Goal: Communication & Community: Answer question/provide support

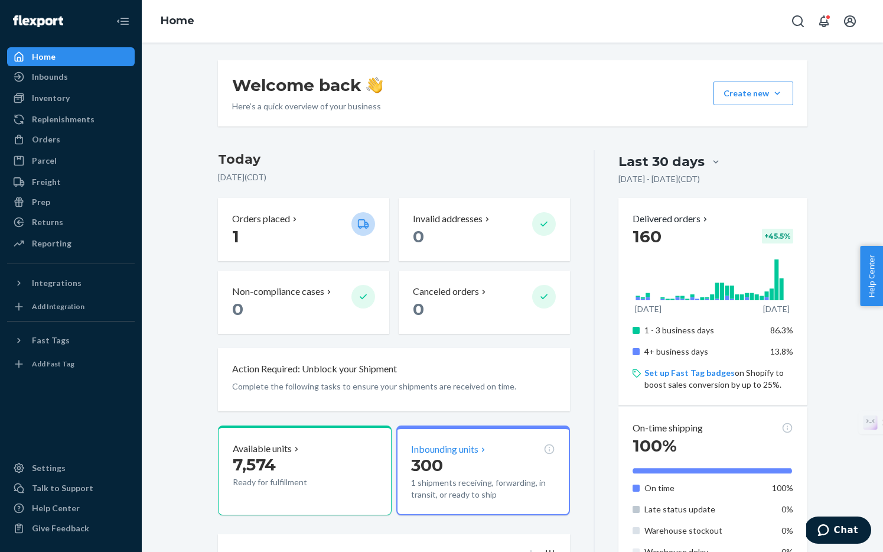
click at [469, 447] on p "Inbounding units" at bounding box center [444, 450] width 67 height 14
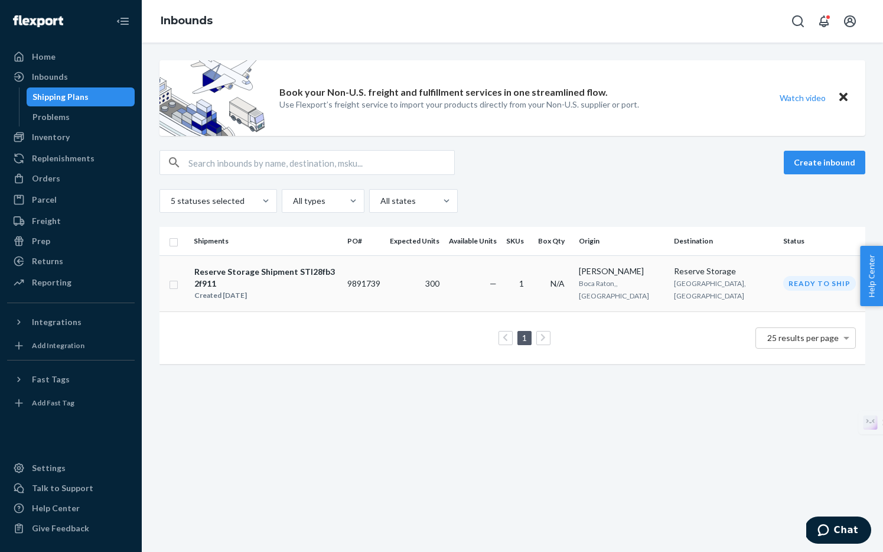
click at [706, 280] on span "San Bernardino, CA" at bounding box center [710, 289] width 72 height 21
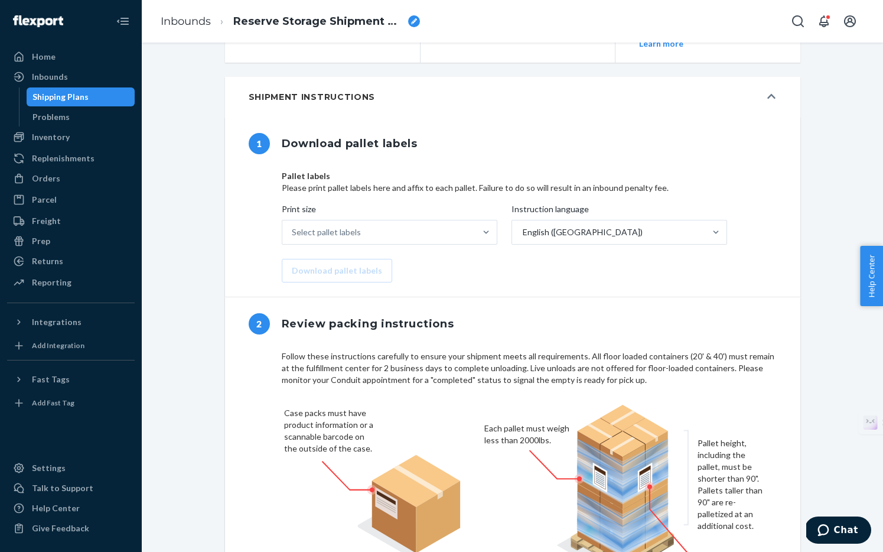
type input "391906495603"
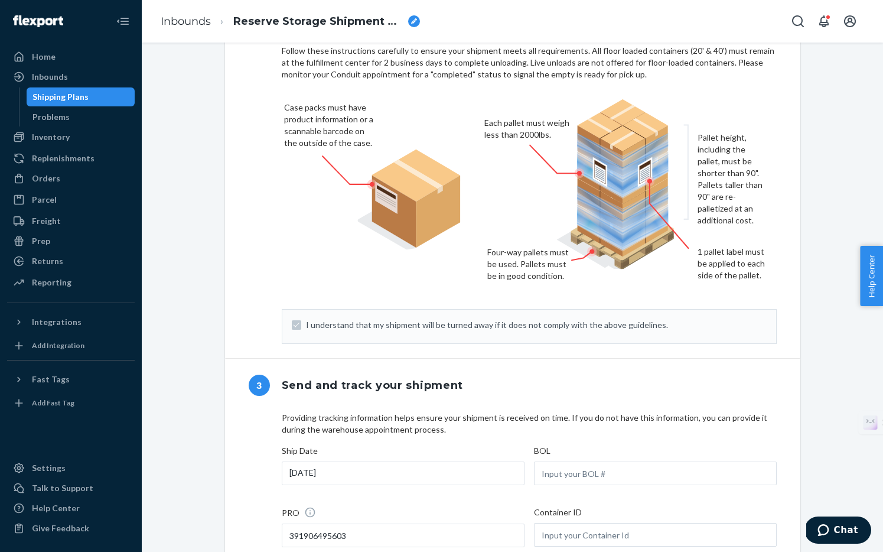
scroll to position [798, 0]
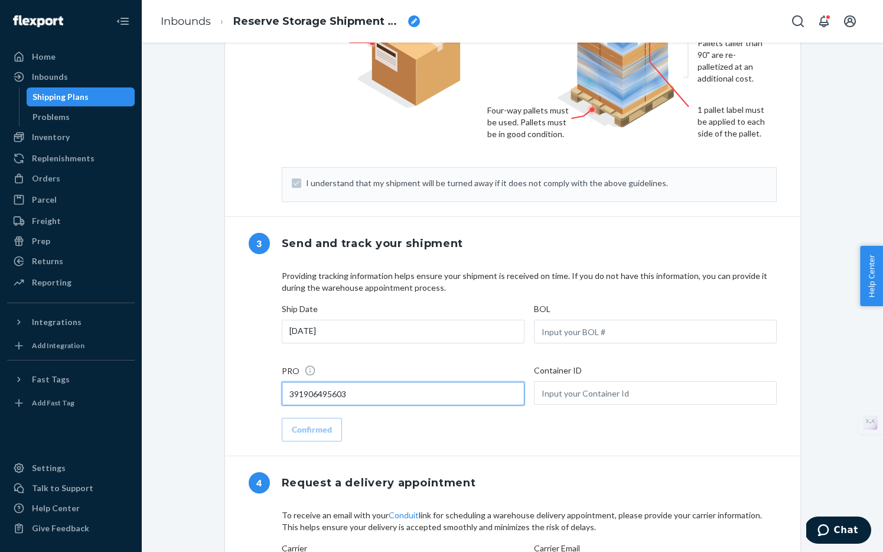
click at [369, 405] on input "391906495603" at bounding box center [403, 394] width 243 height 24
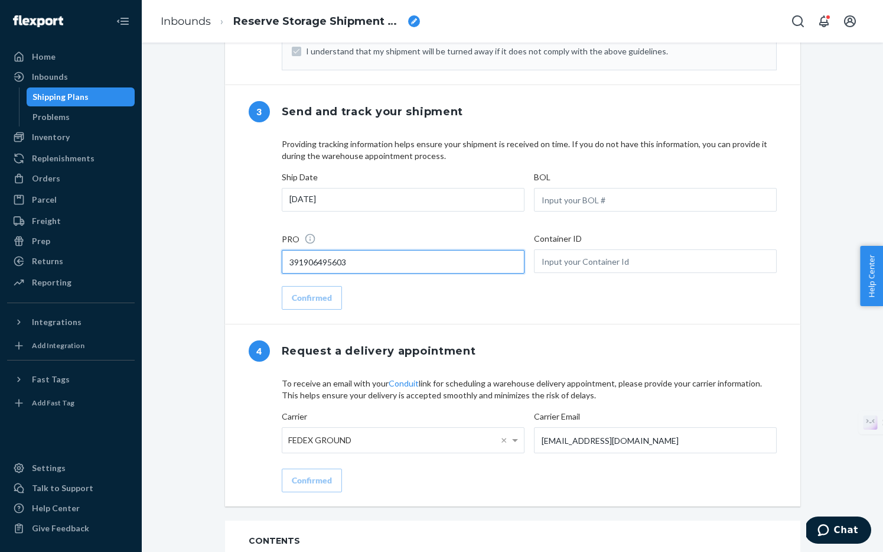
scroll to position [1100, 0]
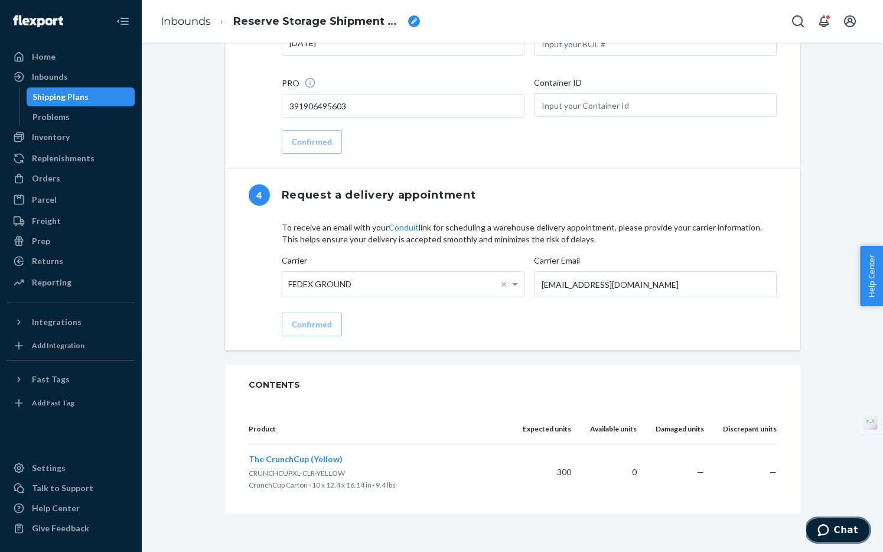
click at [826, 536] on button "Chat" at bounding box center [838, 529] width 67 height 27
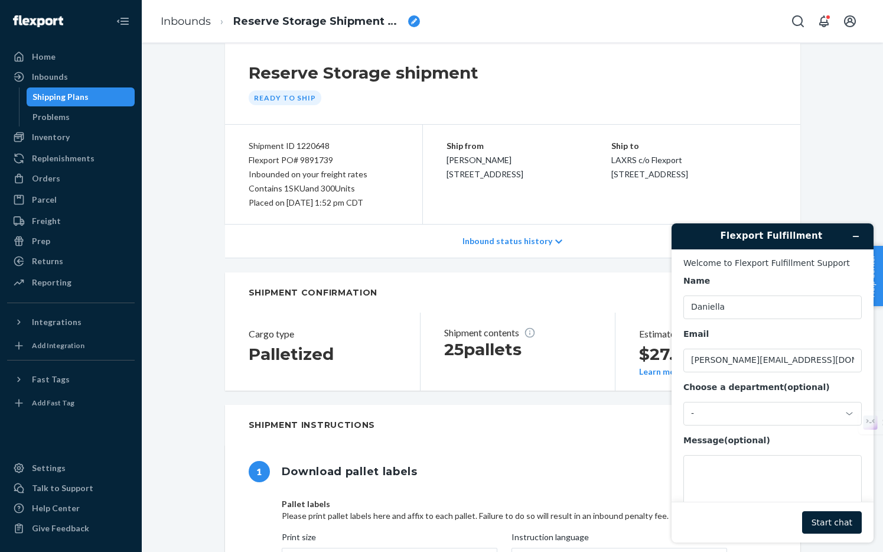
scroll to position [0, 0]
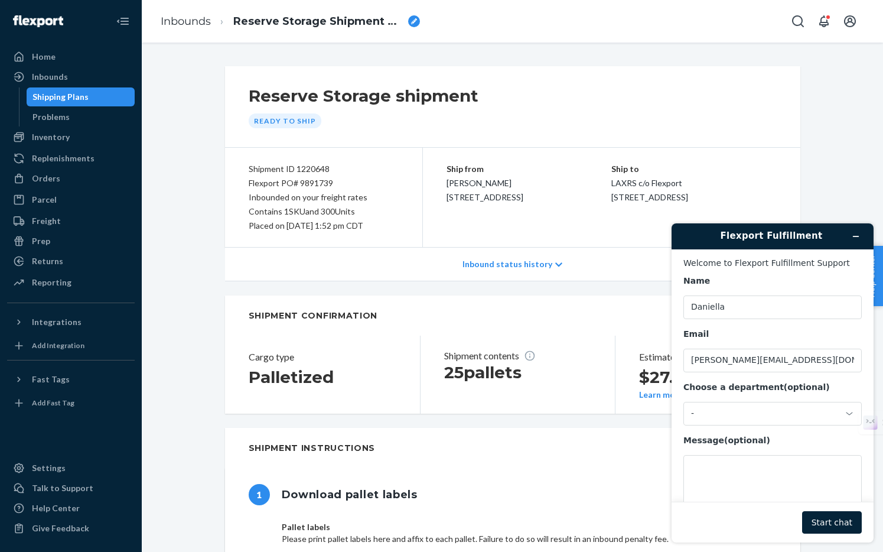
click at [294, 169] on div "Shipment ID 1220648" at bounding box center [324, 169] width 150 height 14
copy div "Shipment ID 1220648"
click at [719, 412] on div "-" at bounding box center [765, 413] width 149 height 11
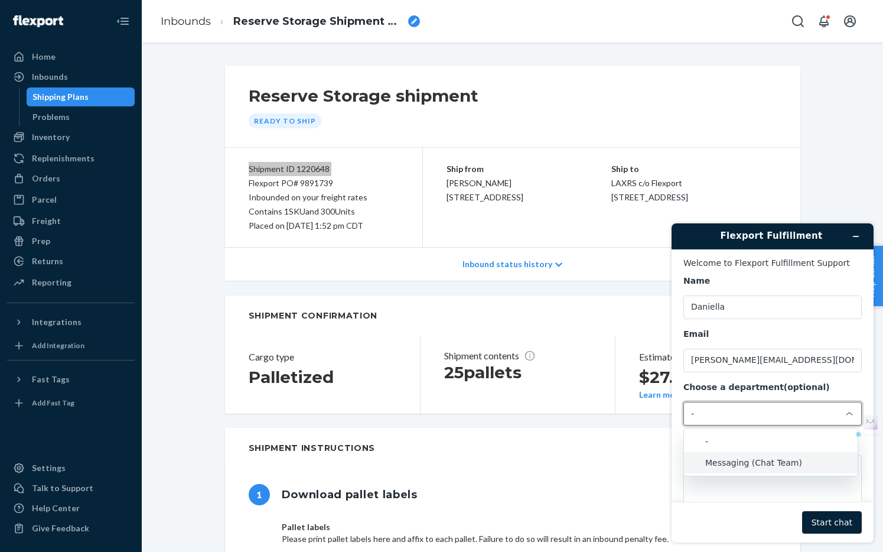
click at [721, 458] on li "Messaging (Chat Team)" at bounding box center [771, 462] width 174 height 21
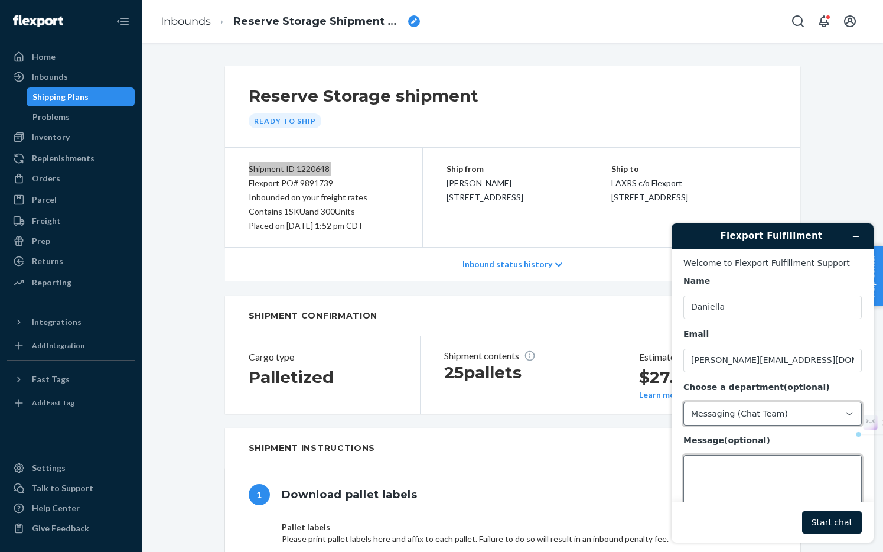
click at [706, 467] on textarea "Message (optional)" at bounding box center [773, 488] width 178 height 66
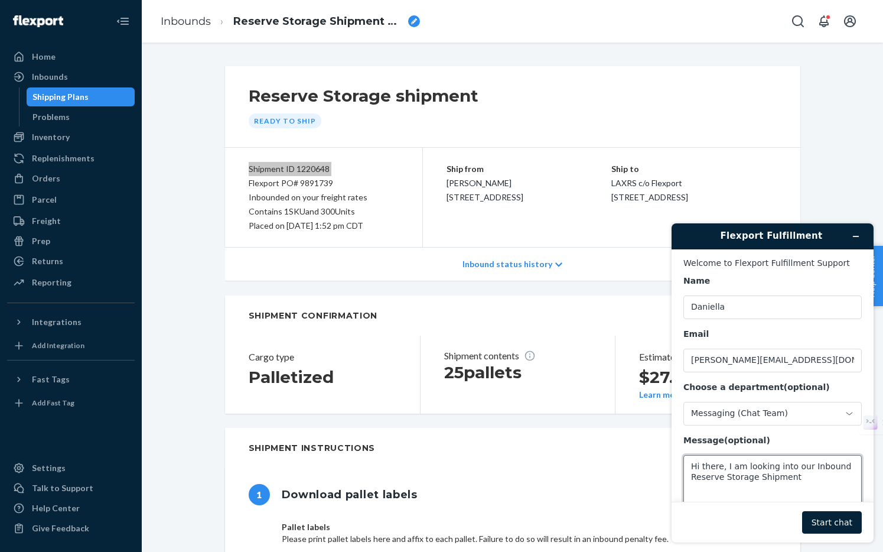
paste textarea "Shipment ID 1220648"
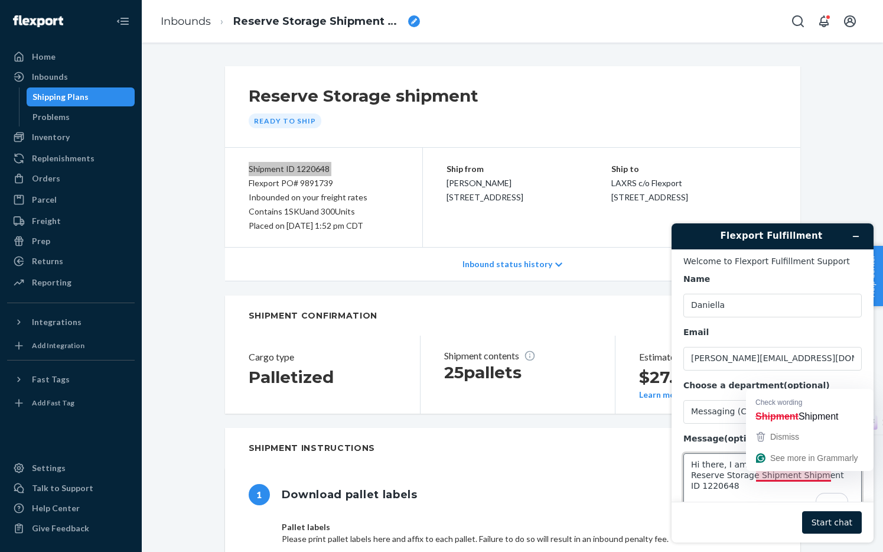
click at [797, 473] on textarea "Hi there, I am looking into our Inbound Reserve Storage Shipment Shipment ID 12…" at bounding box center [773, 486] width 178 height 66
click at [752, 488] on textarea "Hi there, I am looking into our Inbound Reserve Storage Shipment - Shipment ID …" at bounding box center [773, 486] width 178 height 66
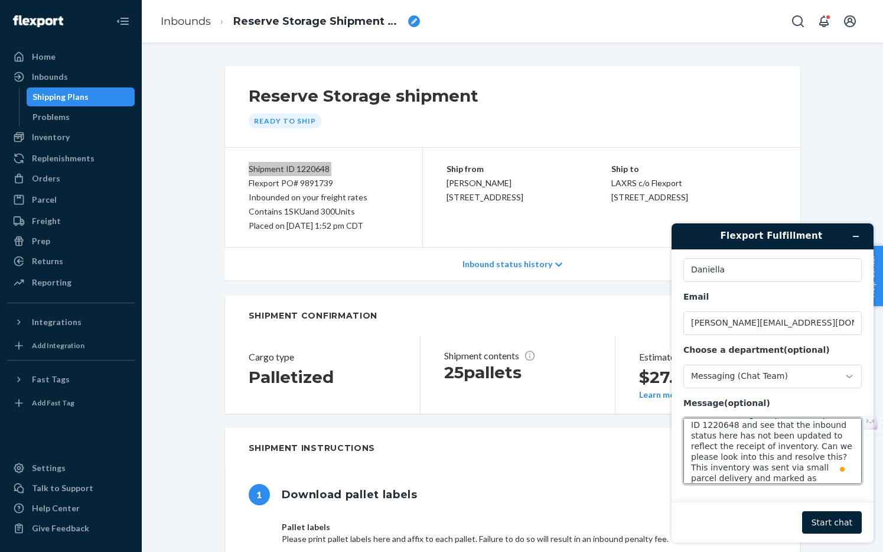
scroll to position [36, 0]
click at [519, 268] on p "Inbound status history" at bounding box center [508, 264] width 90 height 12
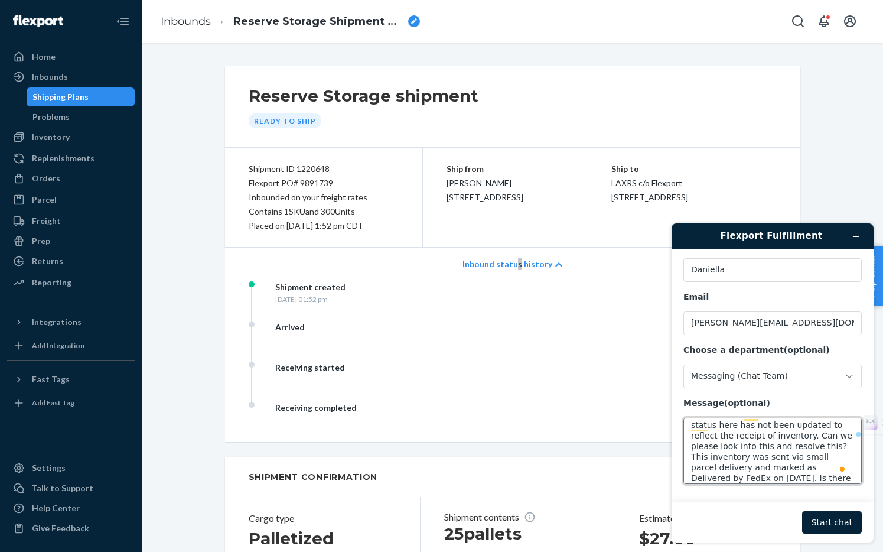
click at [831, 478] on textarea "Hi there, I am looking into our Inbound Reserve Storage Shipment - Shipment ID …" at bounding box center [773, 451] width 178 height 66
type textarea "Hi there, I am looking into our Inbound Reserve Storage Shipment - Shipment ID …"
click at [849, 522] on button "Start chat" at bounding box center [832, 522] width 60 height 22
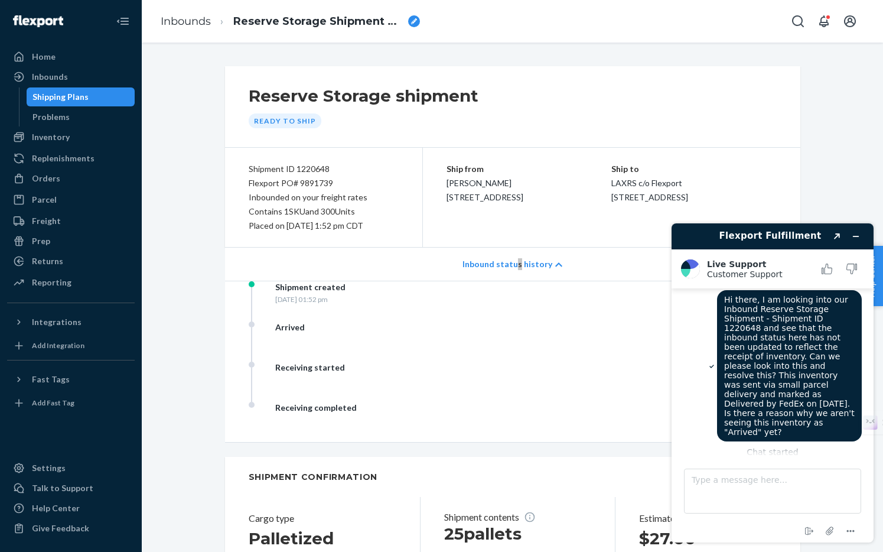
scroll to position [12, 0]
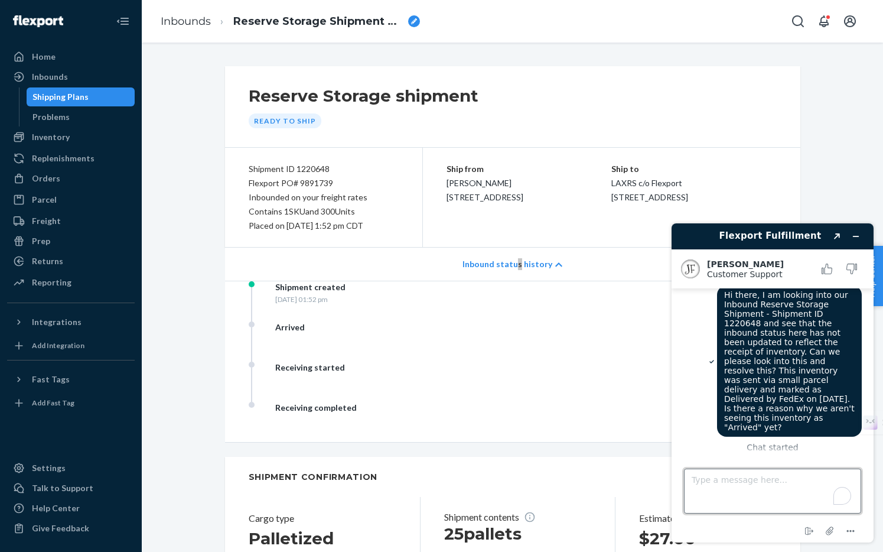
click at [770, 488] on textarea "Type a message here..." at bounding box center [772, 491] width 177 height 45
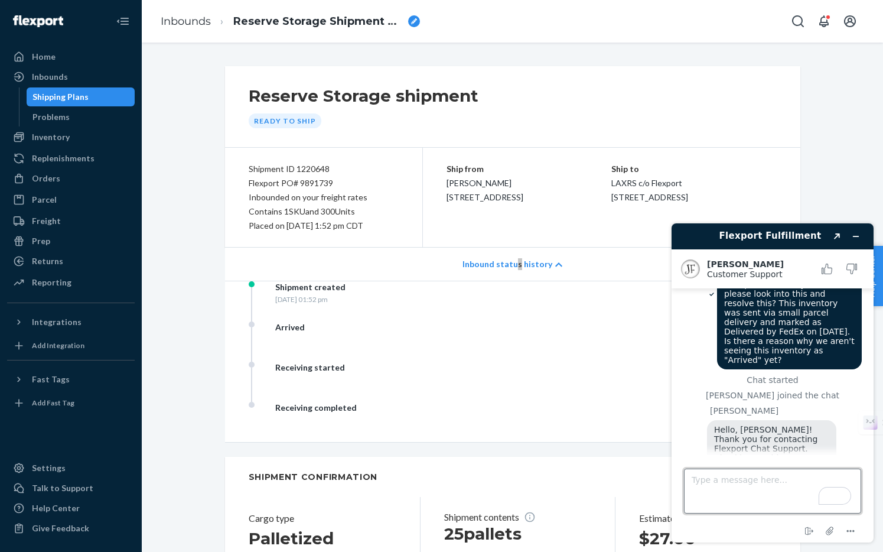
click at [706, 496] on textarea "Type a message here..." at bounding box center [772, 491] width 177 height 45
type textarea "h"
type textarea "t"
type textarea "Thank you!"
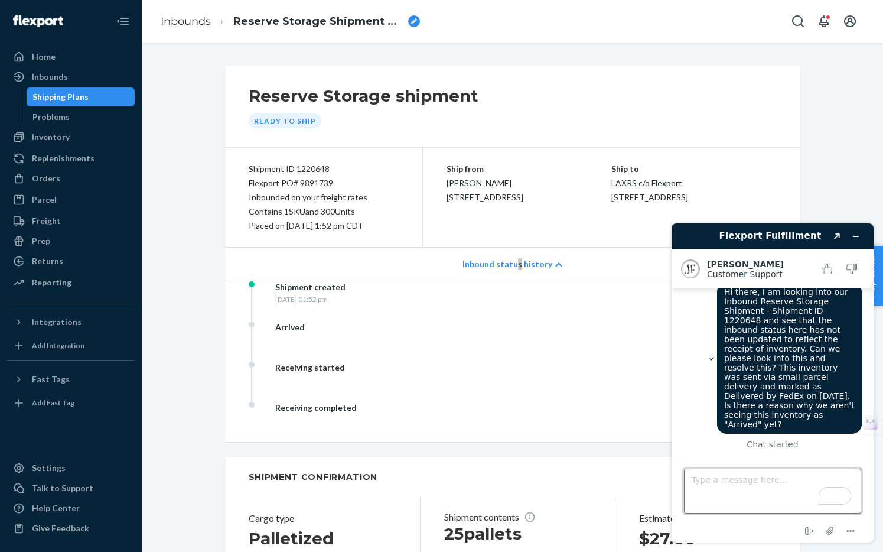
scroll to position [15, 0]
click at [746, 488] on textarea "Type a message here..." at bounding box center [772, 491] width 177 height 45
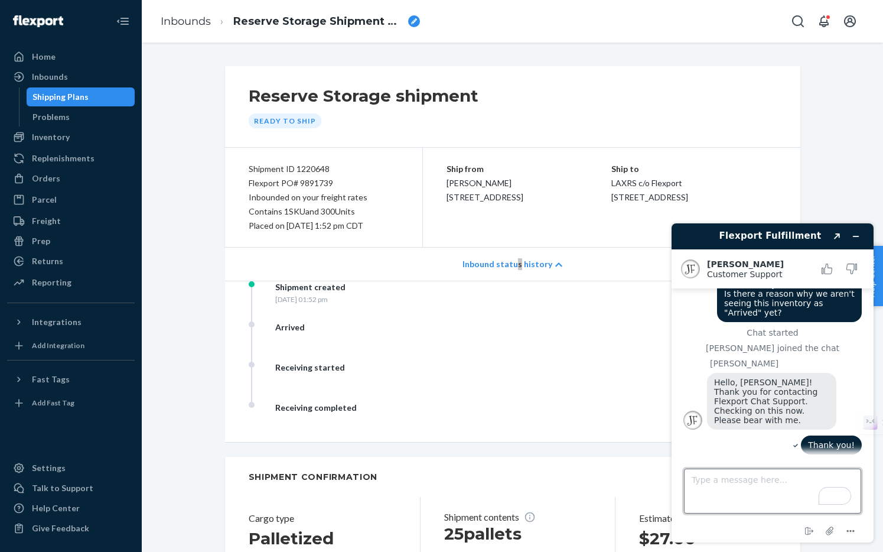
scroll to position [268, 0]
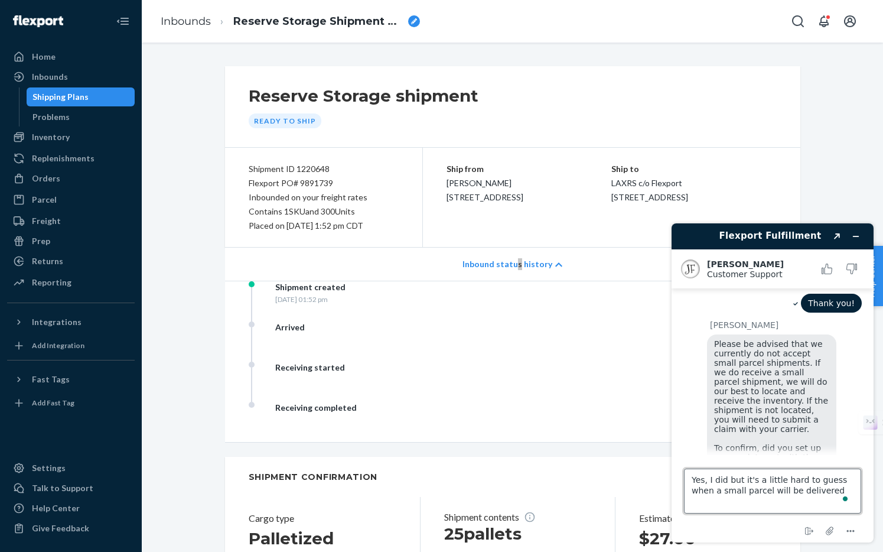
type textarea "Yes, I did but it's a little hard to guess when a small parcel will be delivered"
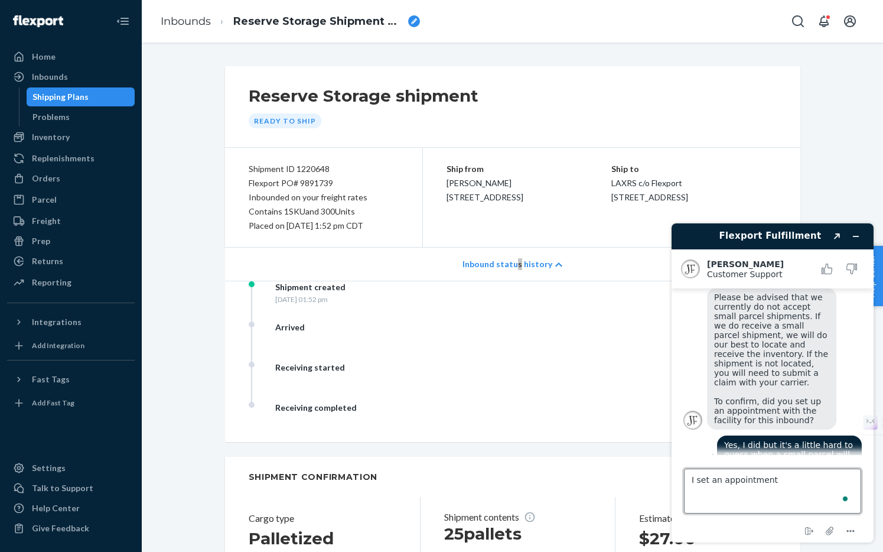
scroll to position [312, 0]
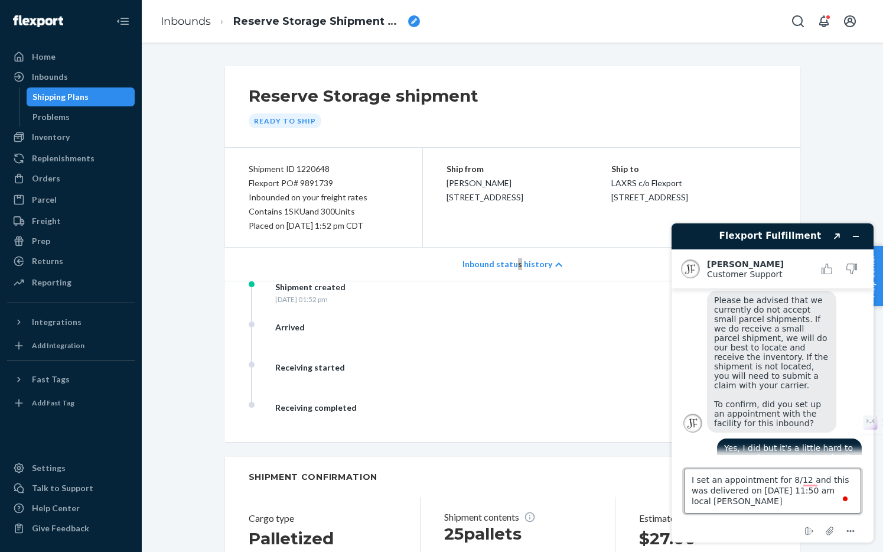
type textarea "I set an appointment for 8/12 and this was delivered on 8/11 at 11:50 am local …"
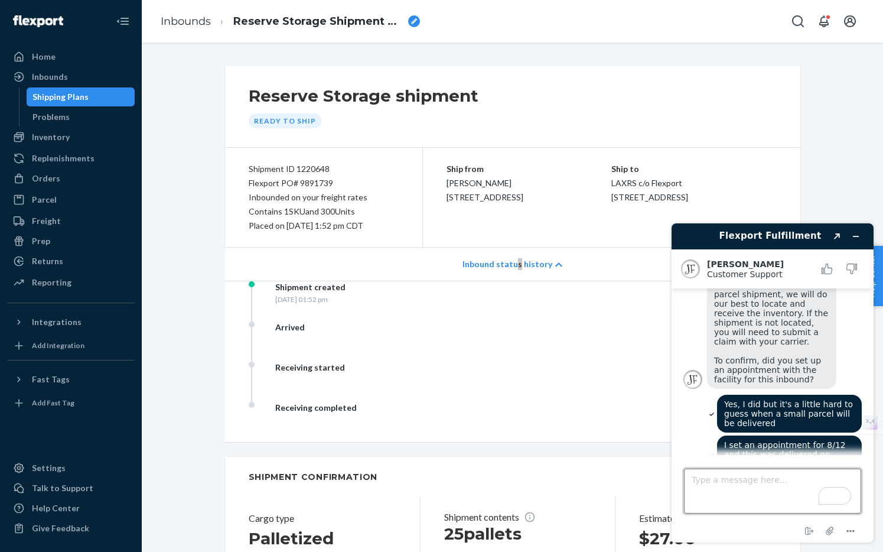
scroll to position [431, 0]
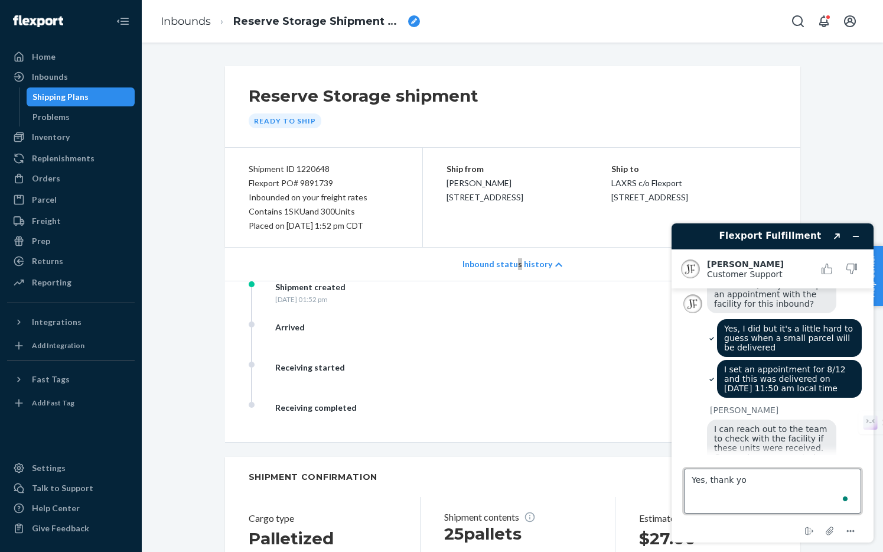
type textarea "Yes, thank you"
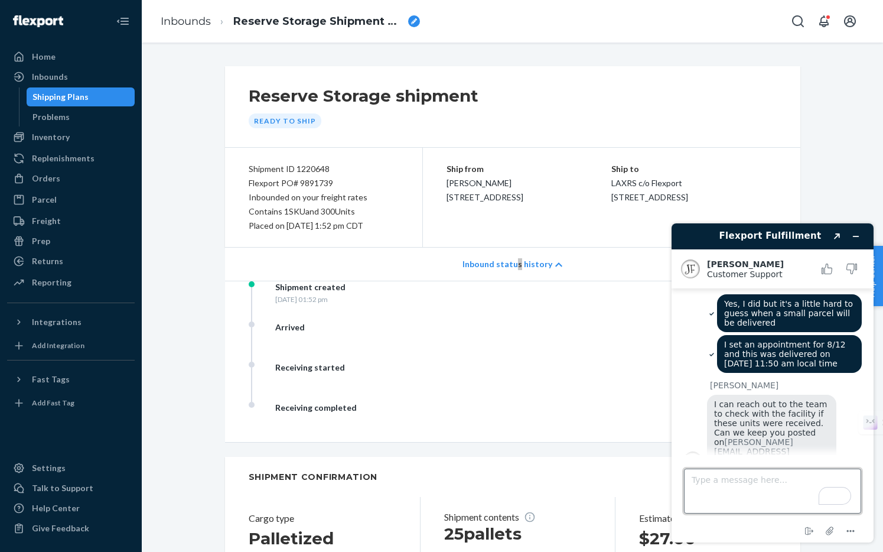
click at [755, 493] on textarea "Type a message here..." at bounding box center [772, 491] width 177 height 45
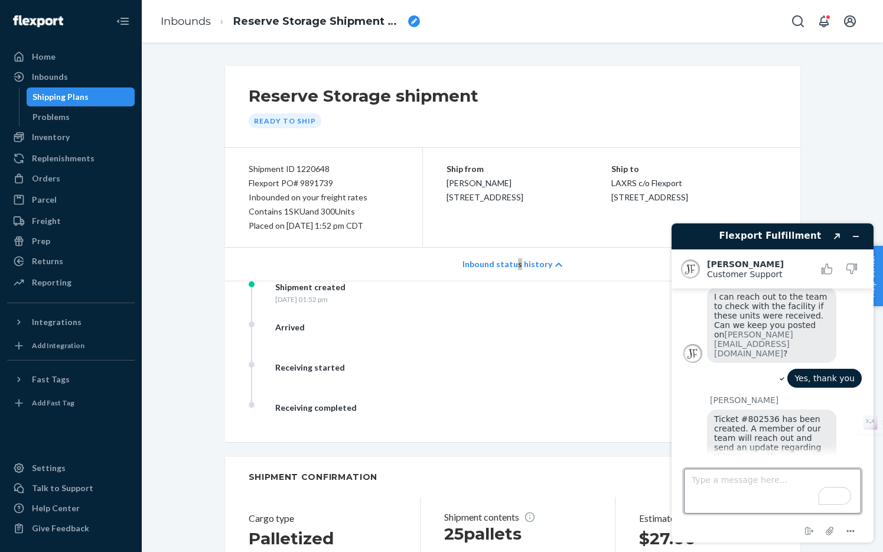
click at [759, 487] on textarea "Type a message here..." at bounding box center [772, 491] width 177 height 45
type textarea "No, that's all. Thank you again for your help!"
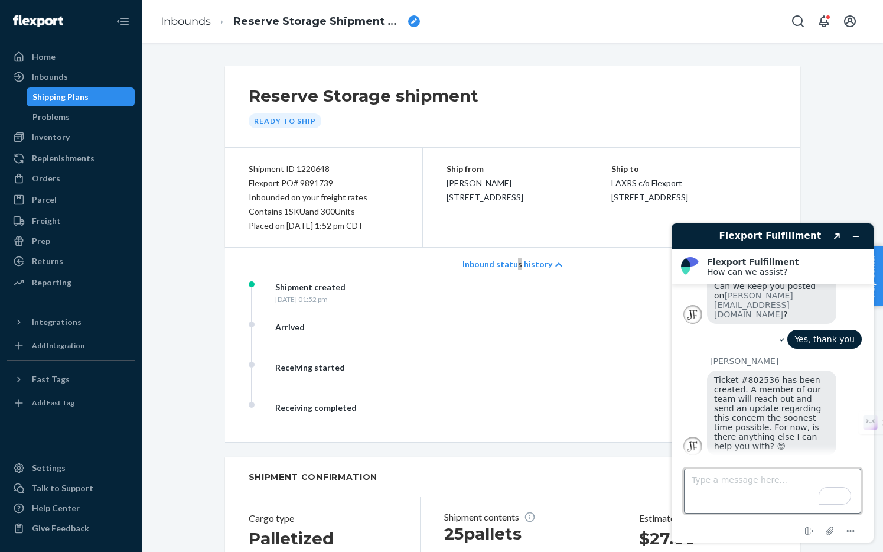
scroll to position [722, 0]
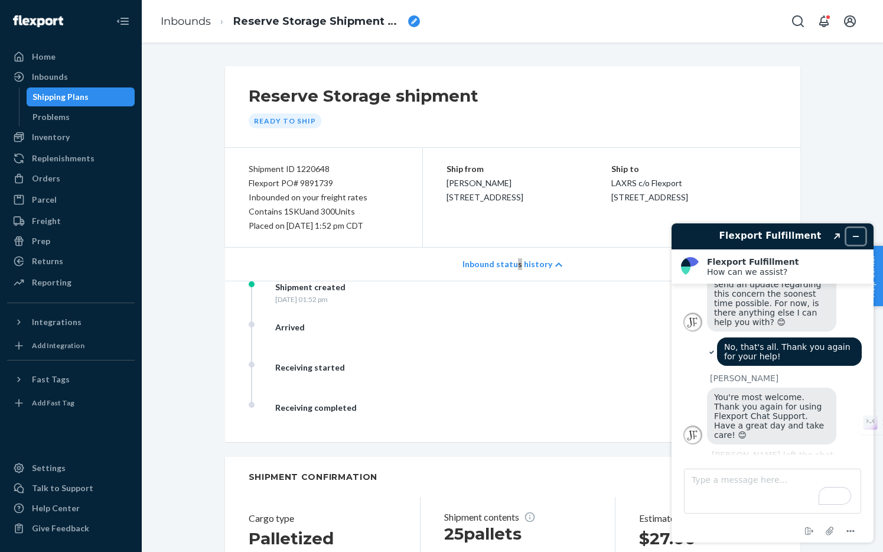
click at [855, 235] on icon "Minimize widget" at bounding box center [856, 236] width 8 height 8
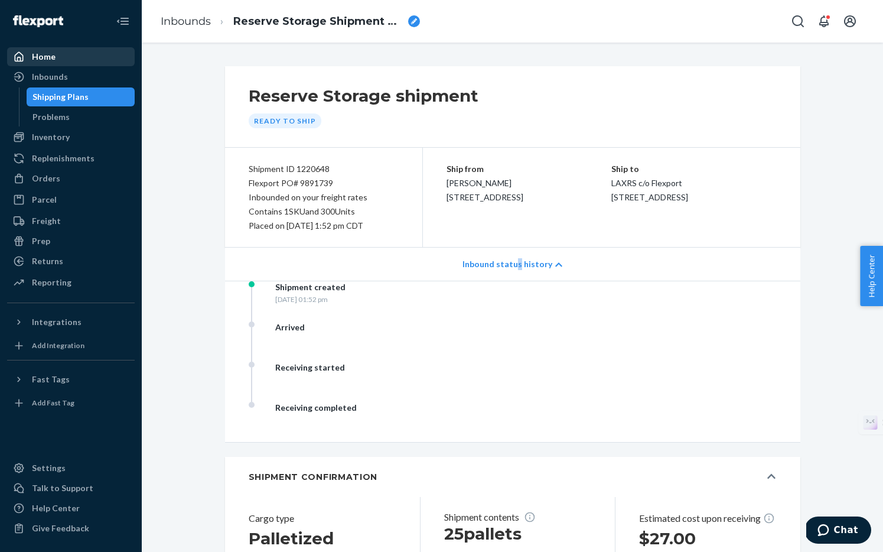
click at [50, 50] on div "Home" at bounding box center [70, 56] width 125 height 17
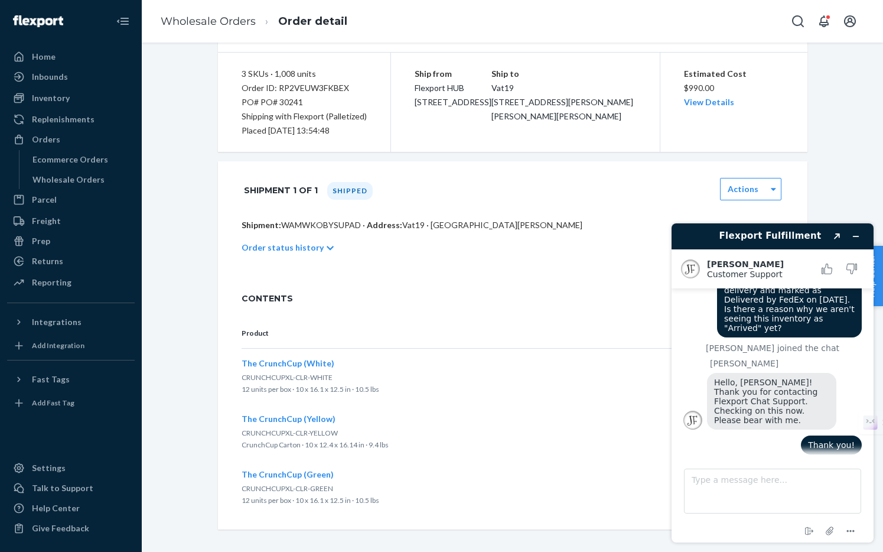
scroll to position [102, 0]
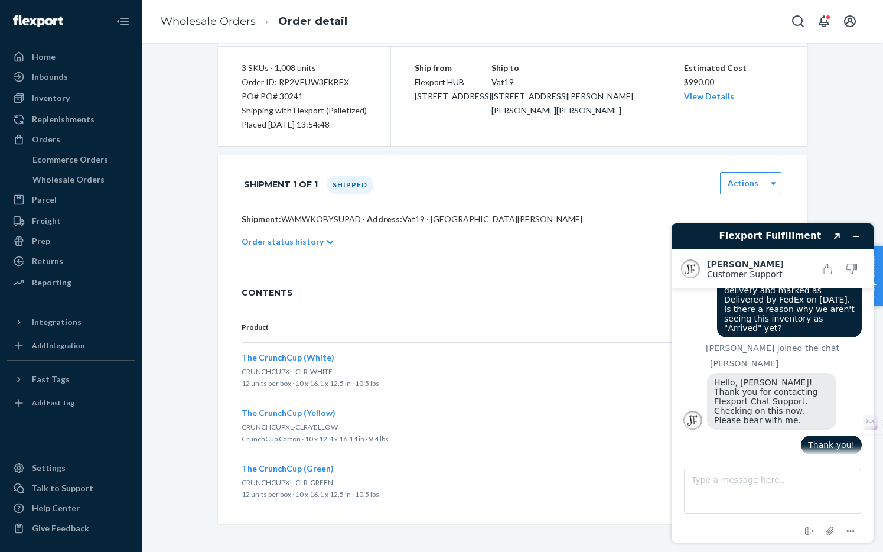
click at [300, 242] on p "Order status history" at bounding box center [283, 242] width 82 height 12
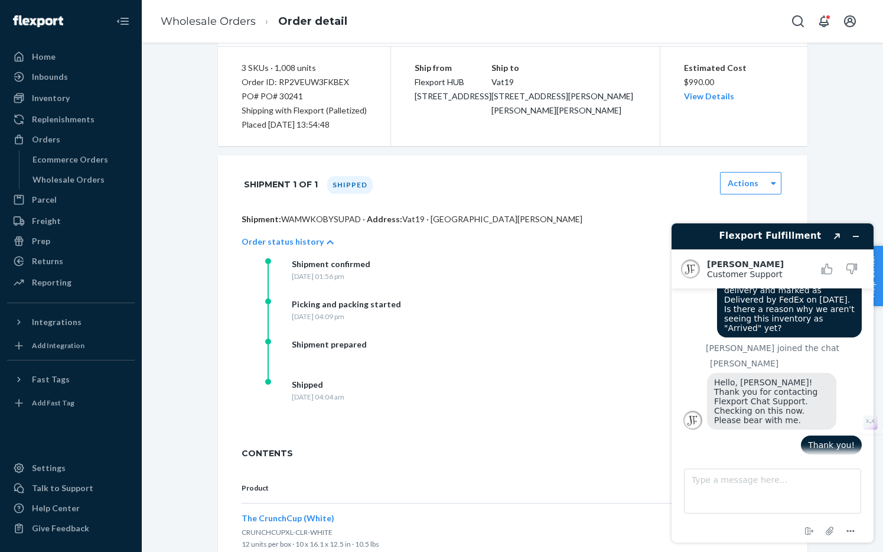
click at [300, 242] on p "Order status history" at bounding box center [283, 242] width 82 height 12
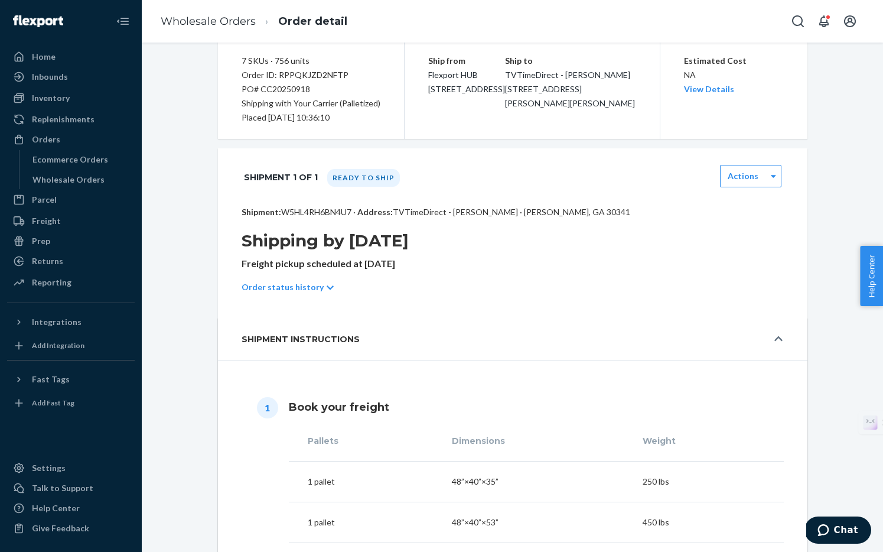
scroll to position [115, 0]
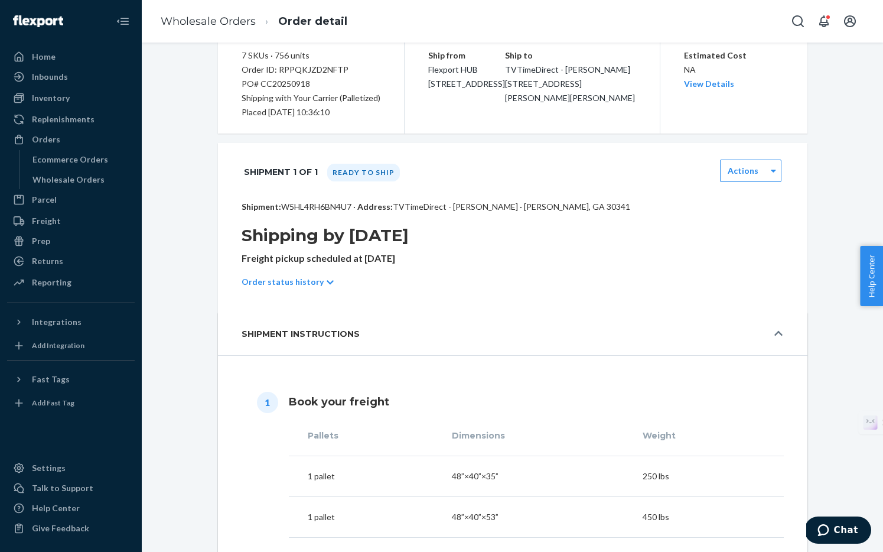
click at [317, 282] on div "Order status history" at bounding box center [513, 281] width 542 height 33
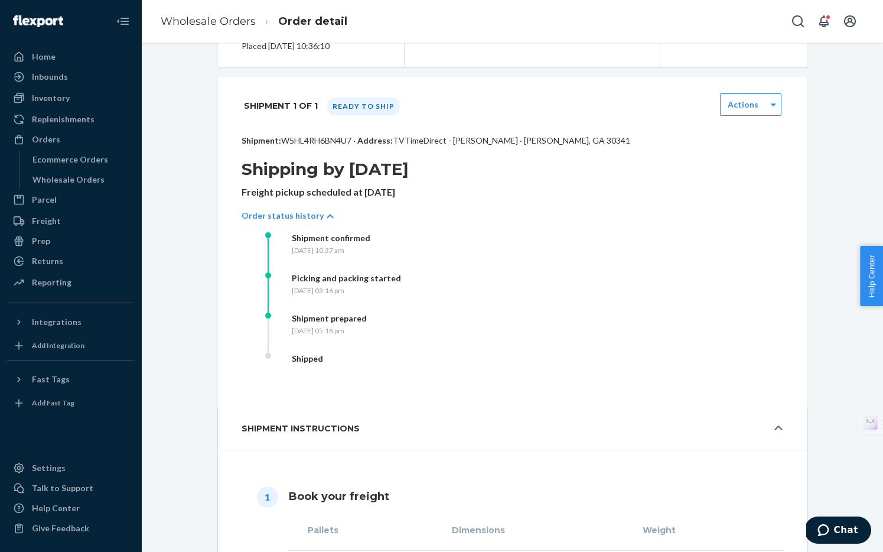
scroll to position [0, 0]
